Goal: Task Accomplishment & Management: Manage account settings

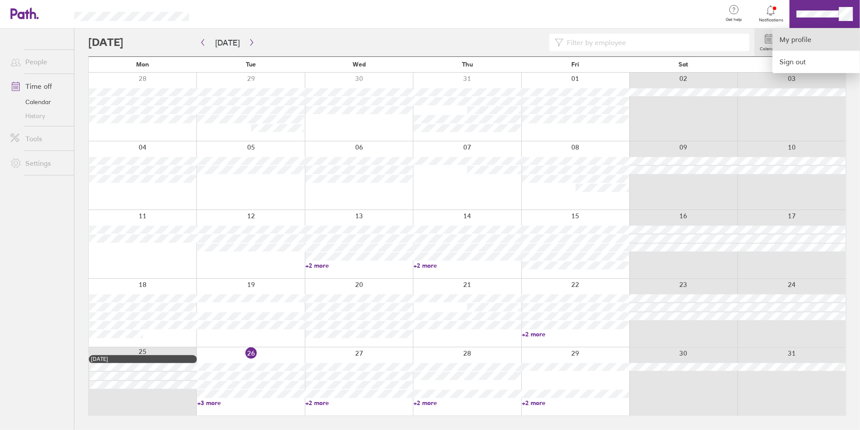
click at [813, 36] on link "My profile" at bounding box center [817, 39] width 88 height 22
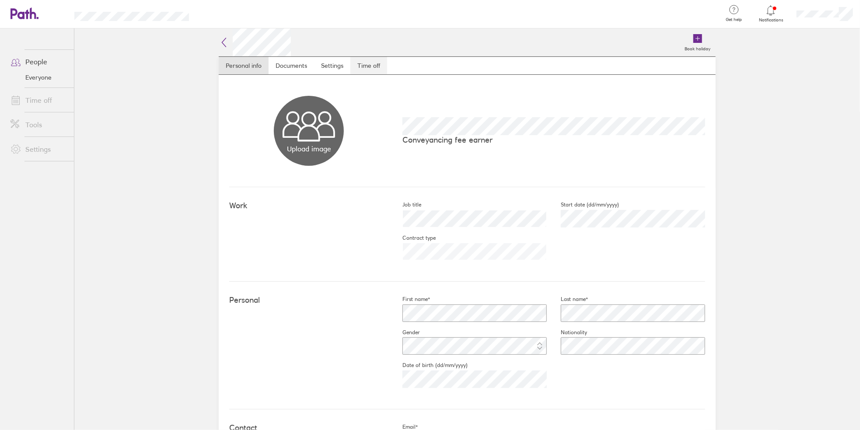
click at [358, 62] on link "Time off" at bounding box center [369, 66] width 37 height 18
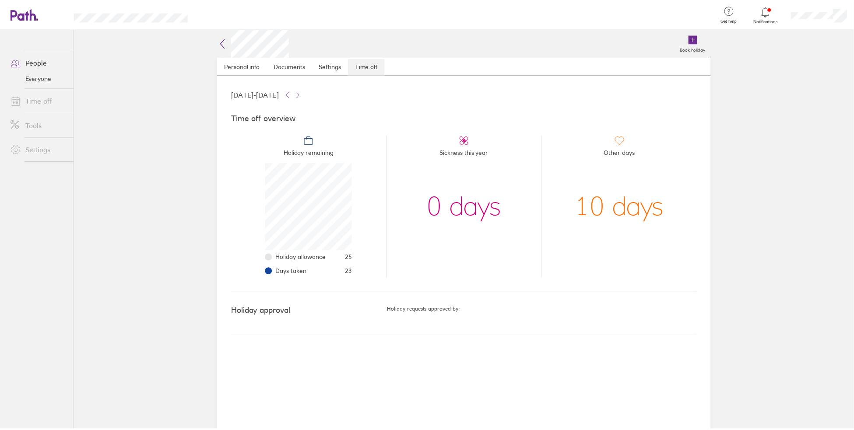
scroll to position [88, 88]
click at [26, 10] on icon at bounding box center [25, 13] width 28 height 12
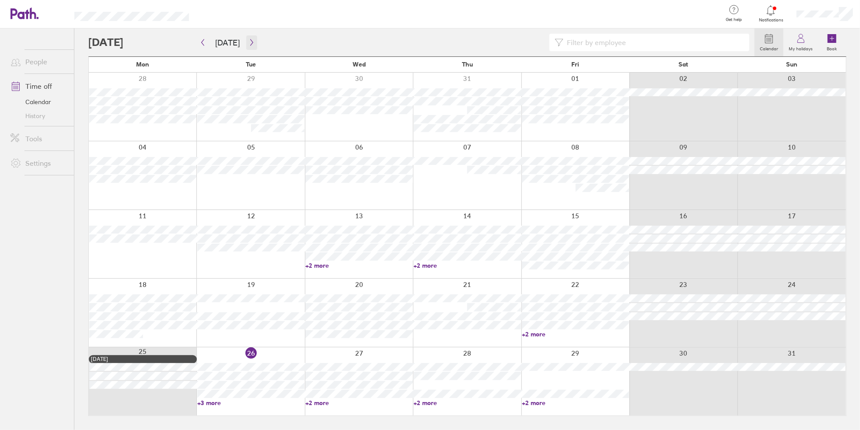
click at [250, 40] on icon "button" at bounding box center [251, 42] width 3 height 7
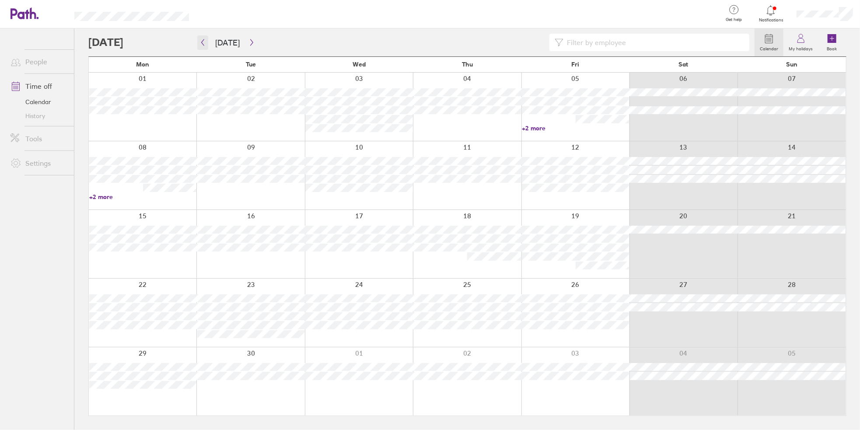
click at [200, 47] on button "button" at bounding box center [202, 42] width 11 height 14
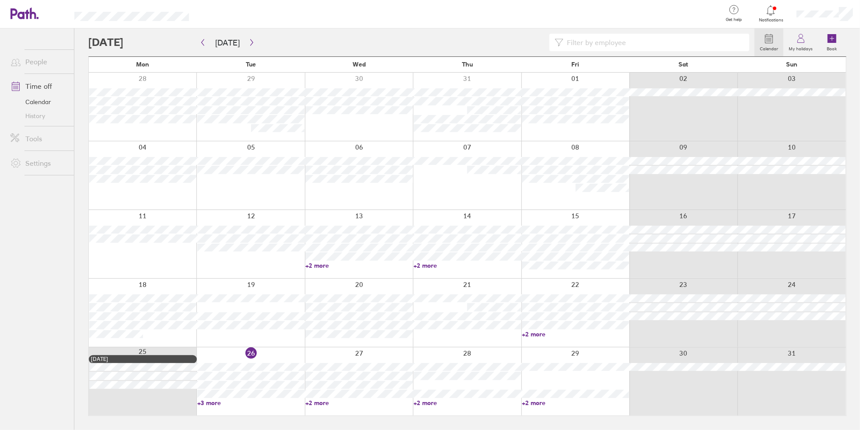
click at [210, 404] on link "+3 more" at bounding box center [250, 403] width 107 height 8
click at [249, 40] on icon "button" at bounding box center [252, 42] width 7 height 7
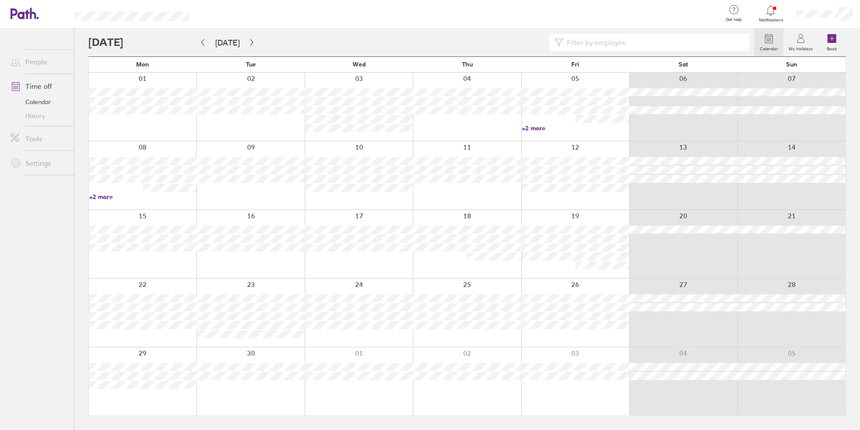
click at [541, 130] on link "+2 more" at bounding box center [575, 128] width 107 height 8
click at [206, 42] on button "button" at bounding box center [202, 42] width 11 height 14
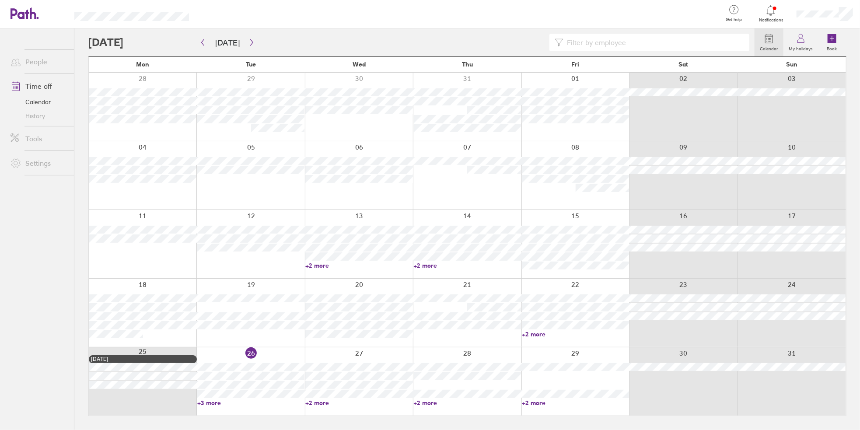
click at [210, 403] on link "+3 more" at bounding box center [250, 403] width 107 height 8
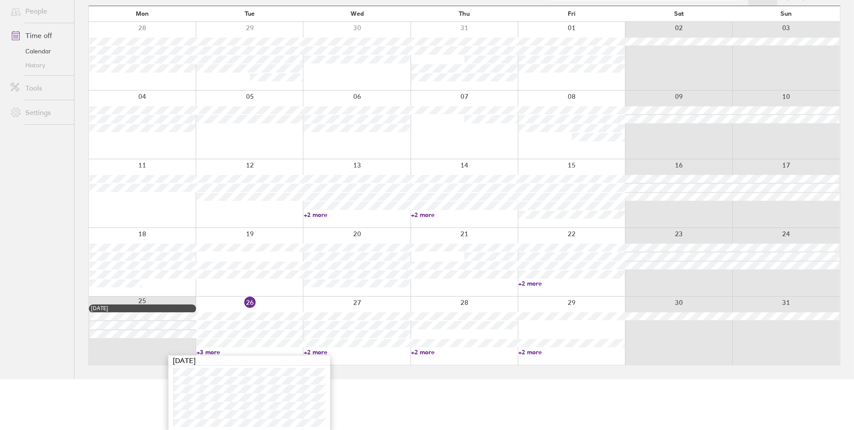
scroll to position [52, 0]
click at [313, 351] on link "+2 more" at bounding box center [357, 351] width 106 height 8
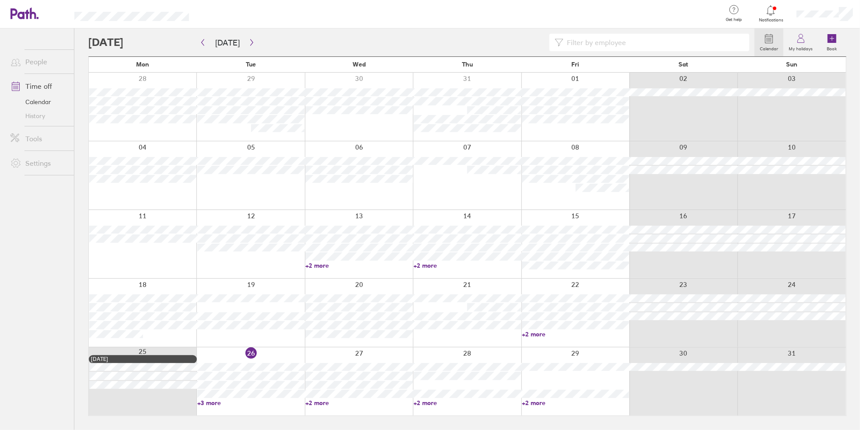
click at [320, 405] on link "+2 more" at bounding box center [358, 403] width 107 height 8
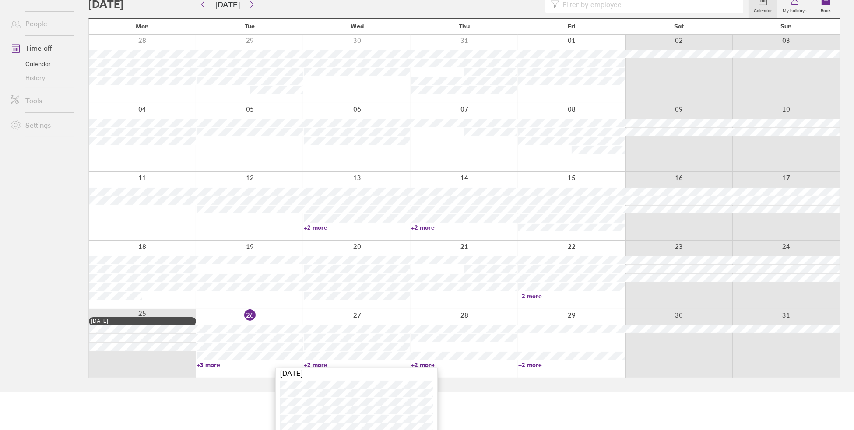
scroll to position [44, 0]
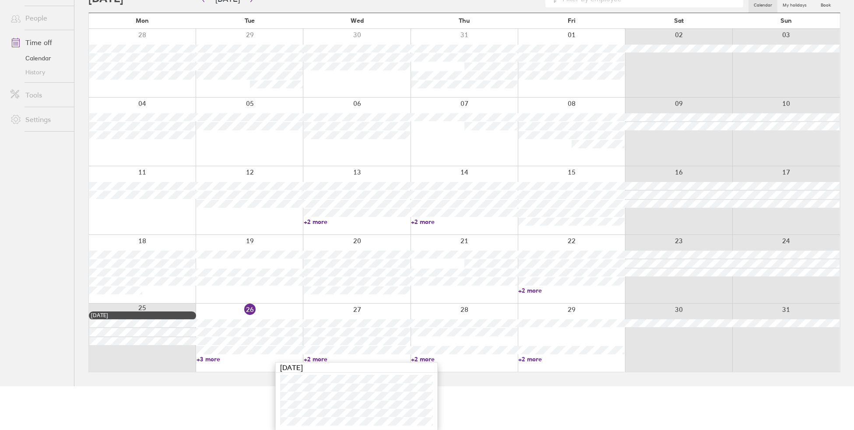
click at [182, 386] on html "Get help FAQs Contact us Notifications My profile Sign out People Time off Cale…" at bounding box center [427, 171] width 854 height 430
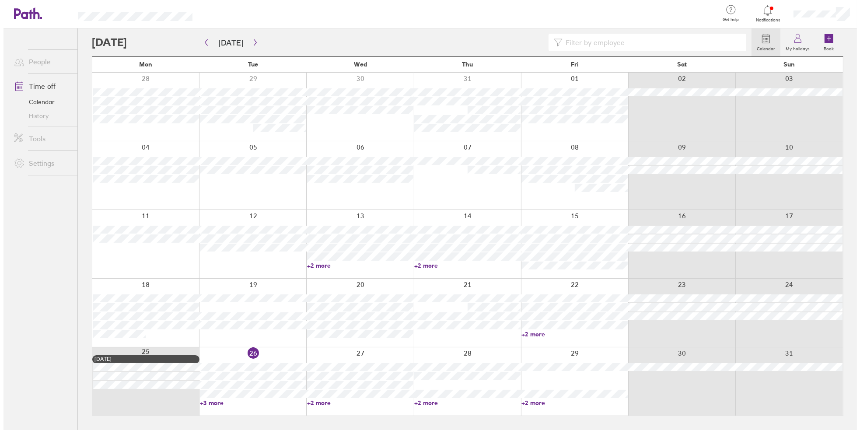
scroll to position [0, 0]
click at [27, 8] on icon at bounding box center [25, 13] width 28 height 12
